Goal: Find specific fact: Find specific fact

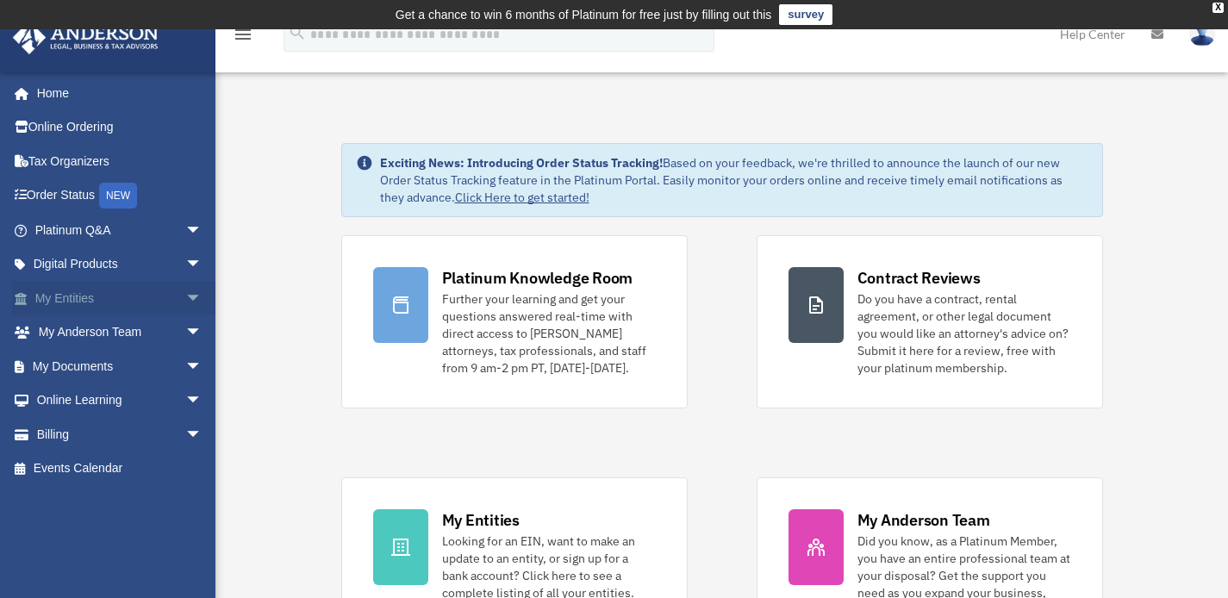
click at [64, 303] on link "My Entities arrow_drop_down" at bounding box center [120, 298] width 216 height 34
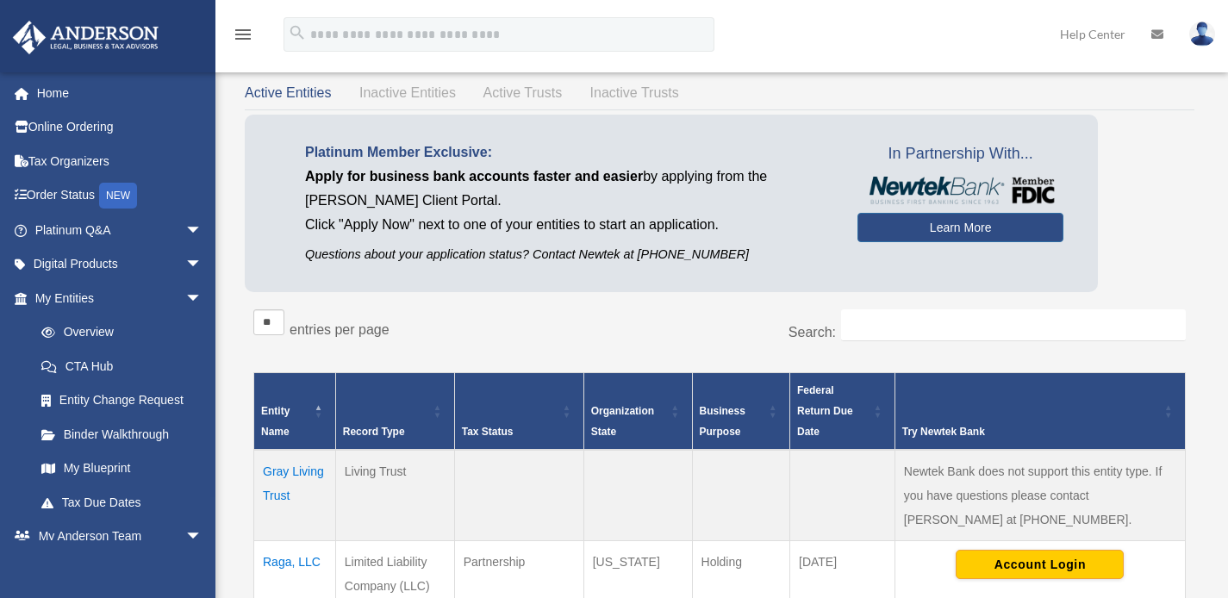
scroll to position [205, 0]
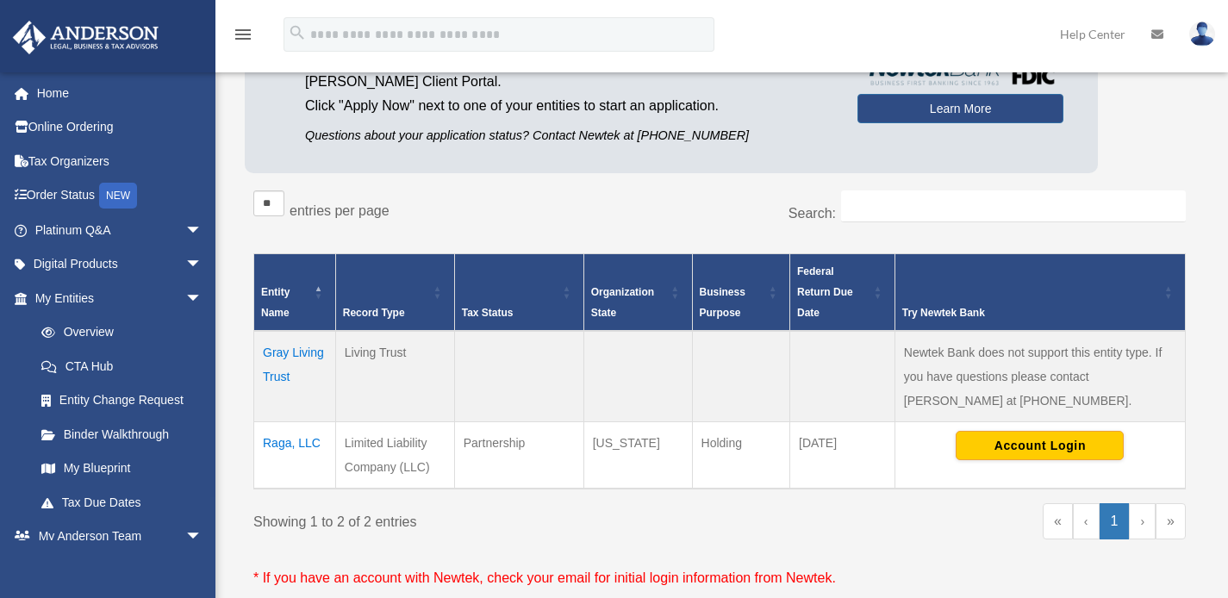
click at [285, 442] on td "Raga, LLC" at bounding box center [295, 455] width 82 height 67
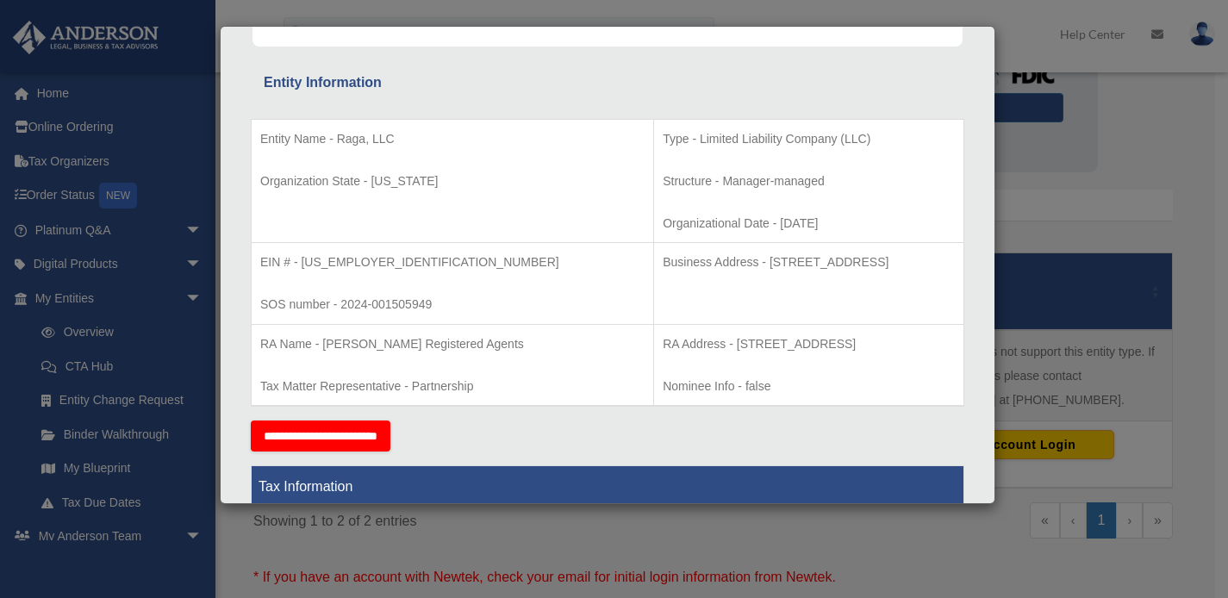
scroll to position [285, 0]
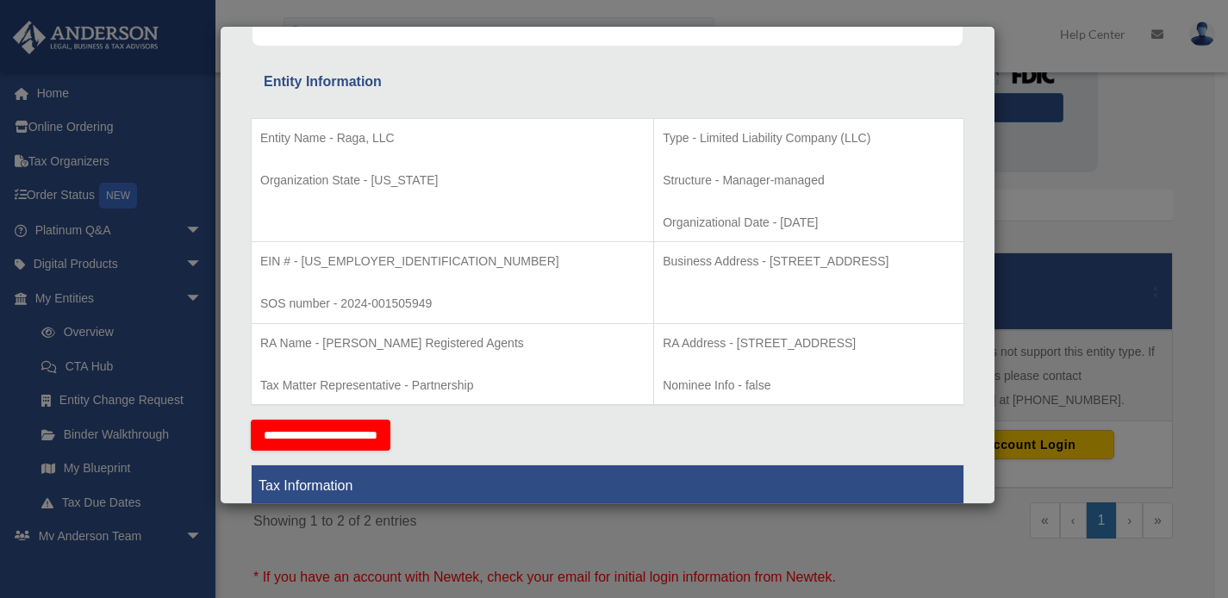
click at [663, 259] on p "Business Address - [STREET_ADDRESS]" at bounding box center [809, 262] width 292 height 22
drag, startPoint x: 634, startPoint y: 265, endPoint x: 873, endPoint y: 260, distance: 239.7
click at [873, 260] on p "Business Address - [STREET_ADDRESS]" at bounding box center [809, 262] width 292 height 22
copy p "[STREET_ADDRESS]"
click at [1072, 197] on div "Details × Articles Sent Organizational Date" at bounding box center [614, 299] width 1228 height 598
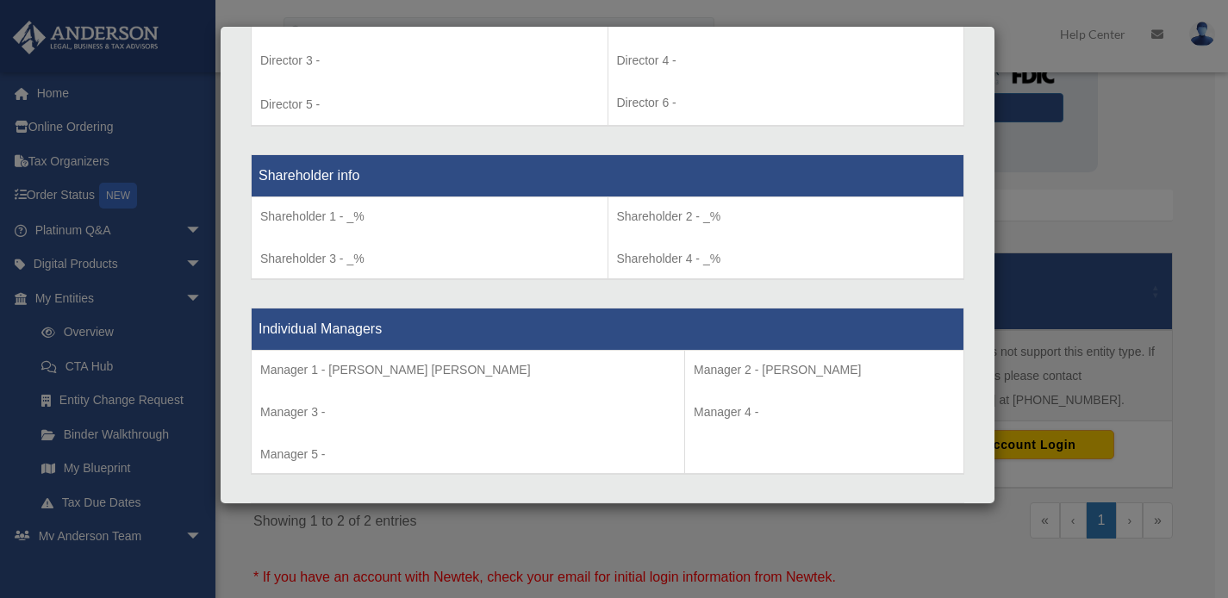
scroll to position [1340, 0]
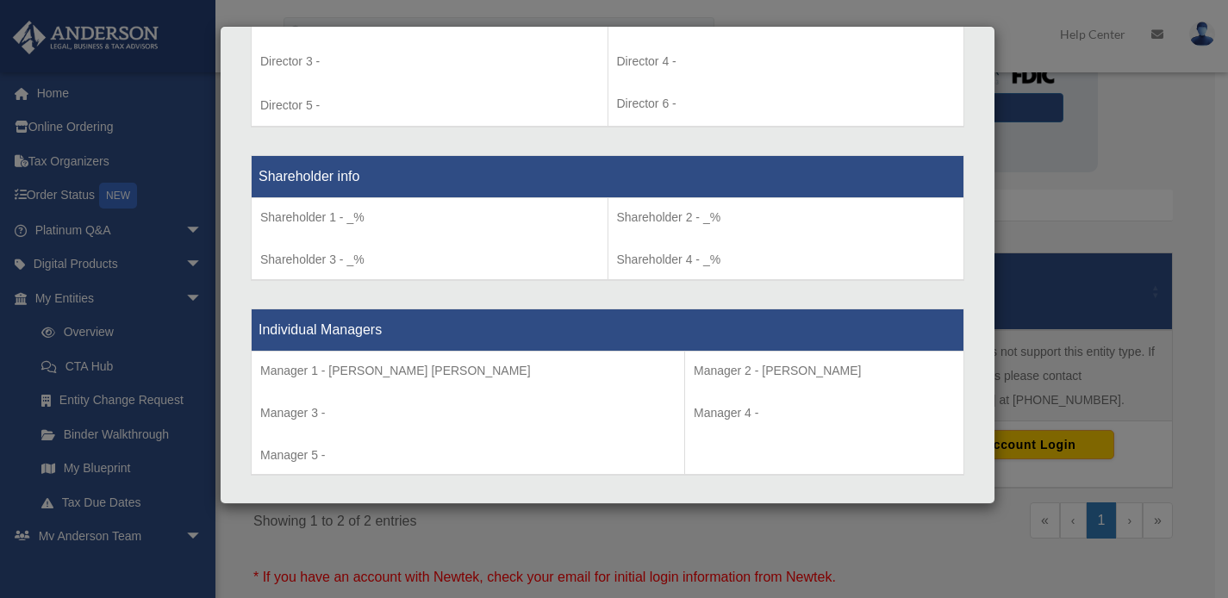
click at [1147, 194] on div "Details × Articles Sent Organizational Date" at bounding box center [614, 299] width 1228 height 598
